Goal: Navigation & Orientation: Find specific page/section

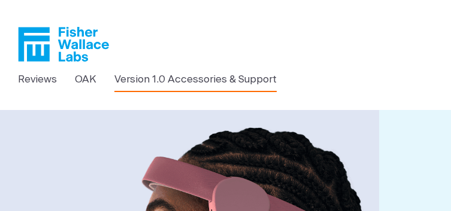
click at [180, 83] on link "Version 1.0 Accessories & Support" at bounding box center [195, 80] width 162 height 16
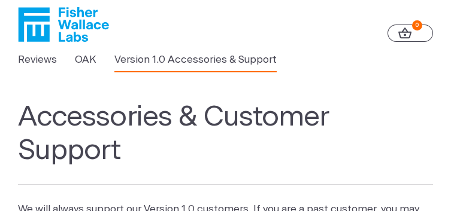
scroll to position [19, 0]
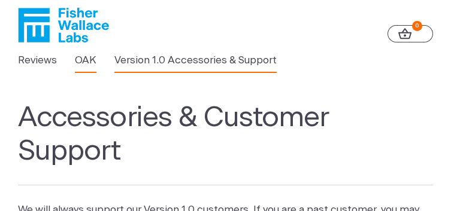
click at [90, 65] on link "OAK" at bounding box center [86, 61] width 22 height 16
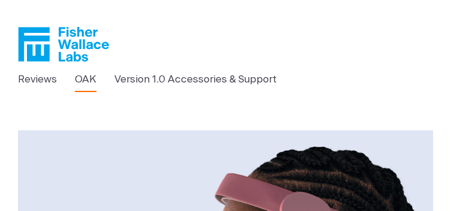
click at [70, 47] on icon "Fisher Wallace" at bounding box center [63, 44] width 91 height 35
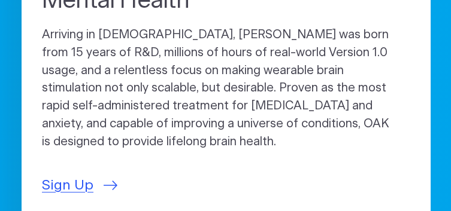
scroll to position [459, 0]
